Goal: Check status: Check status

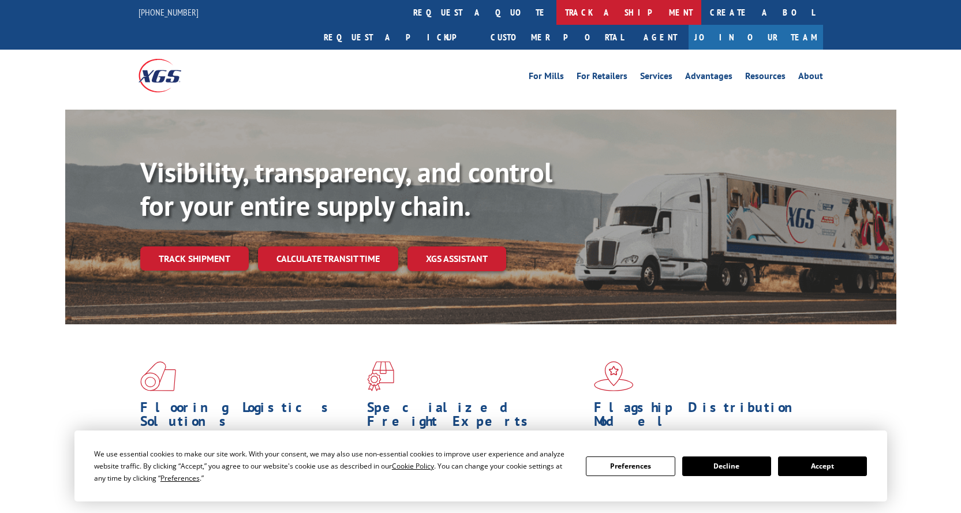
click at [556, 13] on link "track a shipment" at bounding box center [628, 12] width 145 height 25
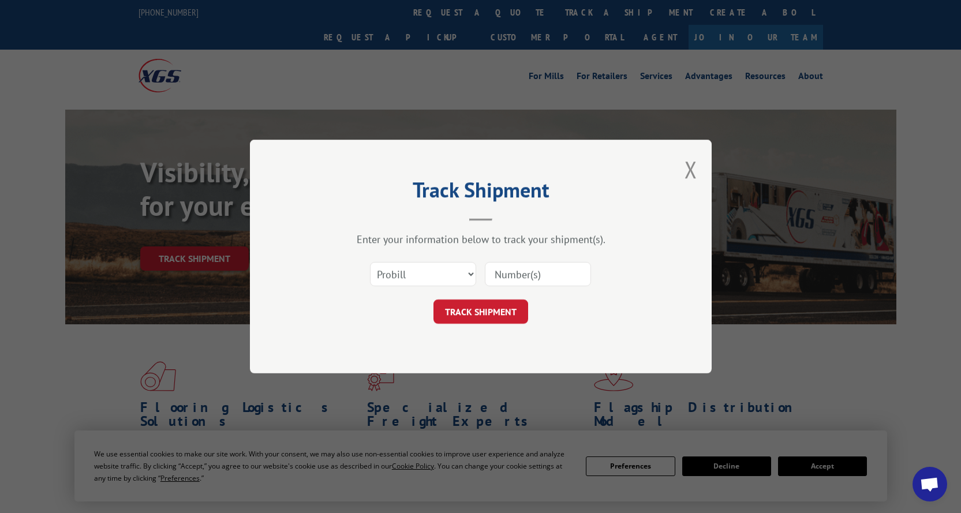
click at [505, 272] on input at bounding box center [538, 274] width 106 height 24
paste input "SO956522"
type input "SO956522"
click at [490, 276] on button "TRACK SHIPMENT" at bounding box center [481, 312] width 95 height 24
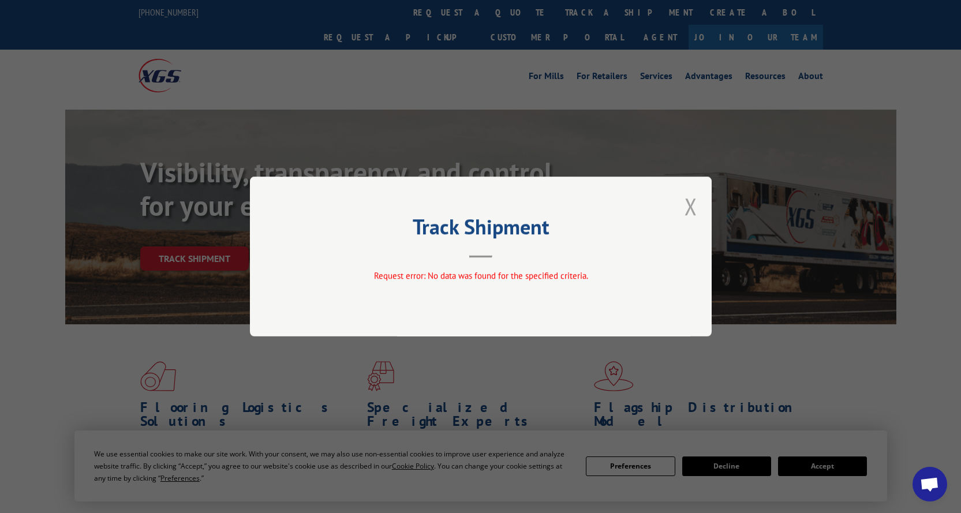
click at [675, 208] on button "Close modal" at bounding box center [691, 206] width 13 height 31
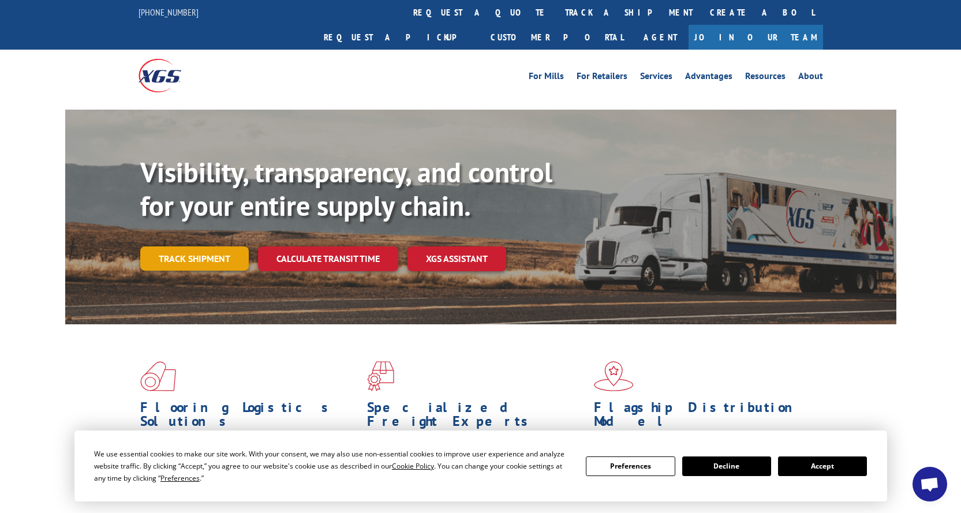
click at [205, 246] on link "Track shipment" at bounding box center [194, 258] width 109 height 24
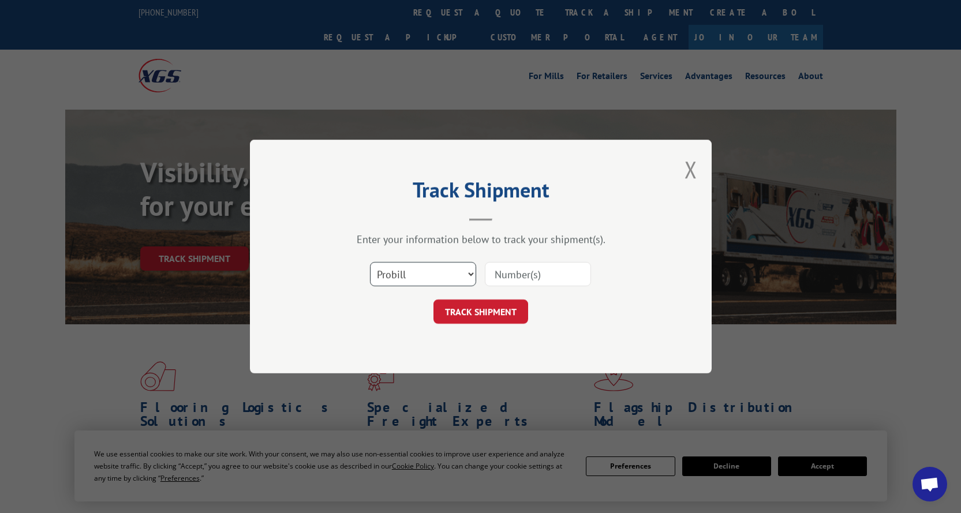
click at [429, 276] on select "Select category... Probill BOL PO" at bounding box center [423, 274] width 106 height 24
select select "bol"
click at [370, 262] on select "Select category... Probill BOL PO" at bounding box center [423, 274] width 106 height 24
click at [506, 276] on input at bounding box center [538, 274] width 106 height 24
paste input "SO956522"
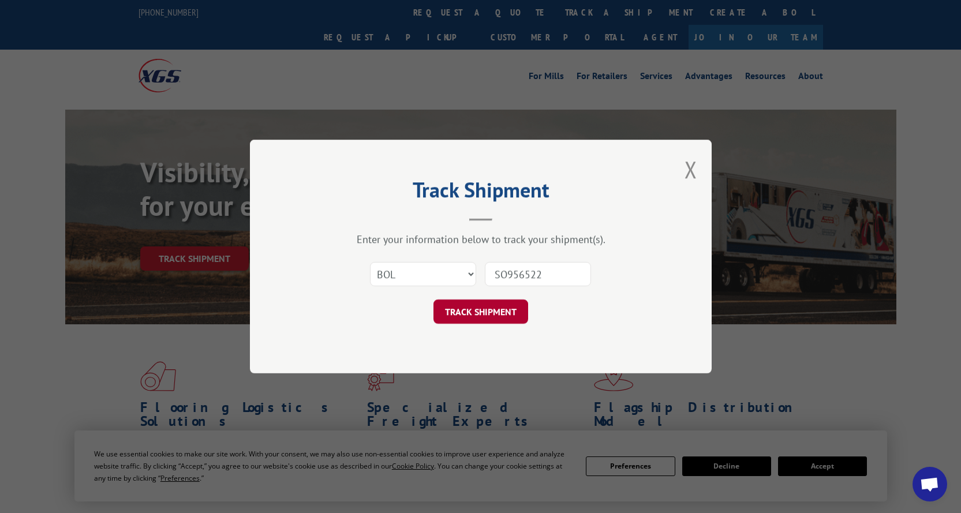
type input "SO956522"
click at [499, 276] on button "TRACK SHIPMENT" at bounding box center [481, 312] width 95 height 24
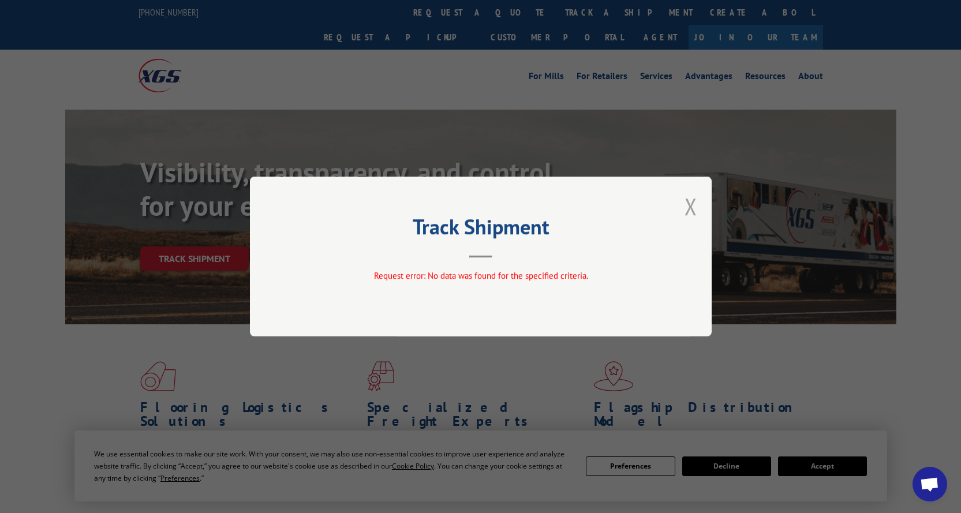
click at [675, 206] on button "Close modal" at bounding box center [691, 206] width 13 height 31
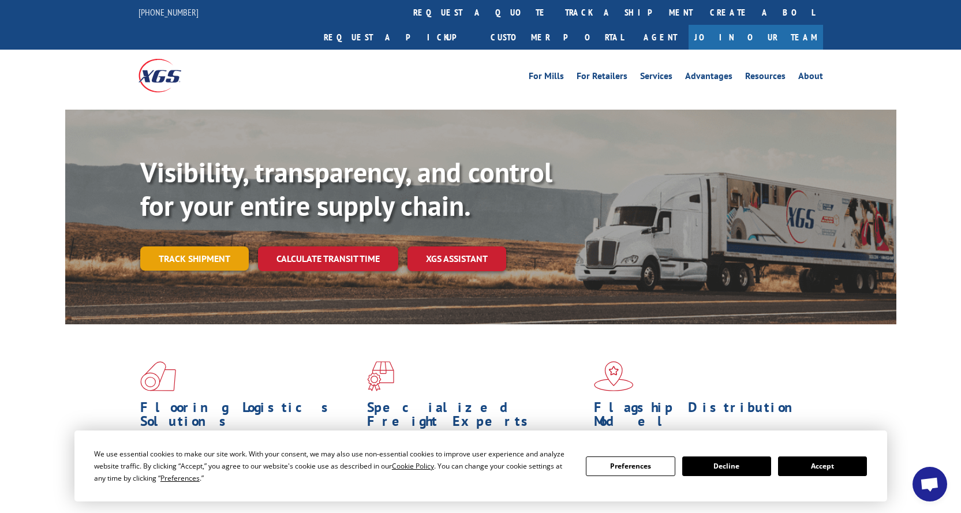
click at [208, 246] on link "Track shipment" at bounding box center [194, 258] width 109 height 24
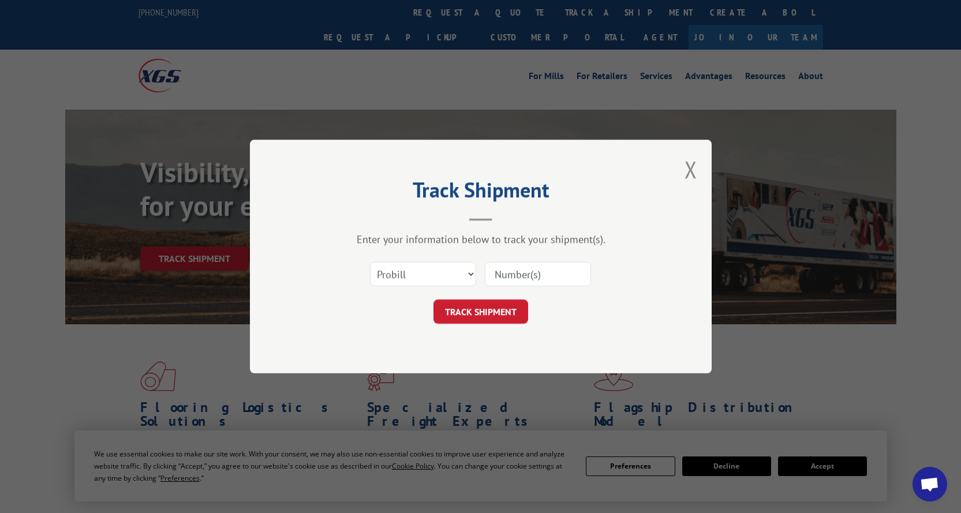
click at [505, 274] on input at bounding box center [538, 274] width 106 height 24
paste input "17589819"
type input "17589819"
click at [480, 276] on button "TRACK SHIPMENT" at bounding box center [481, 312] width 95 height 24
